Goal: Complete application form

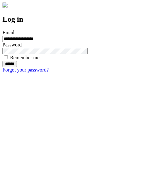
type input "**********"
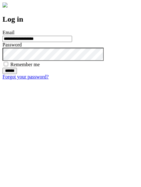
click at [17, 74] on input "******" at bounding box center [10, 71] width 14 height 6
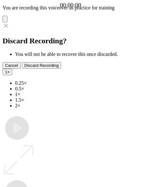
type input "**********"
